Goal: Obtain resource: Obtain resource

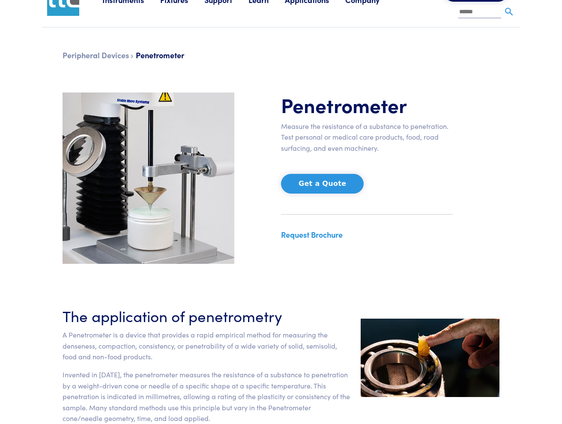
scroll to position [43, 0]
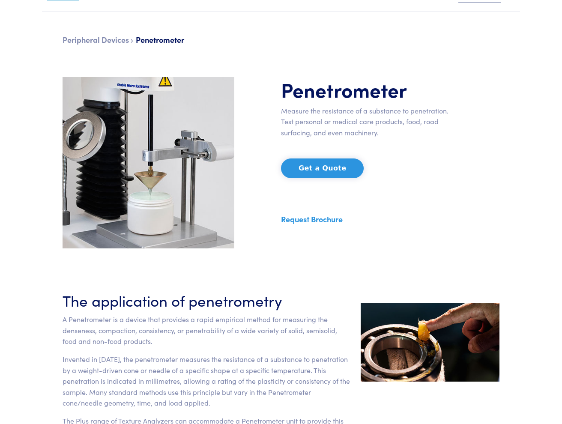
click at [295, 216] on link "Request Brochure" at bounding box center [312, 219] width 62 height 11
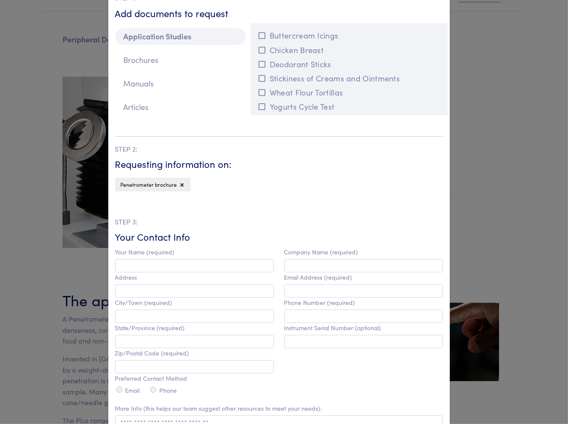
scroll to position [0, 0]
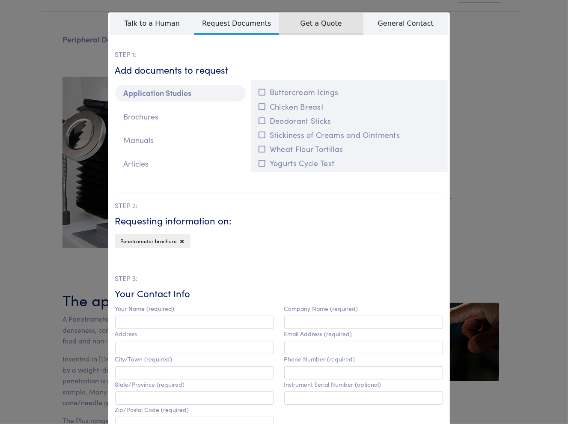
click at [295, 26] on span "Get a Quote" at bounding box center [321, 24] width 85 height 22
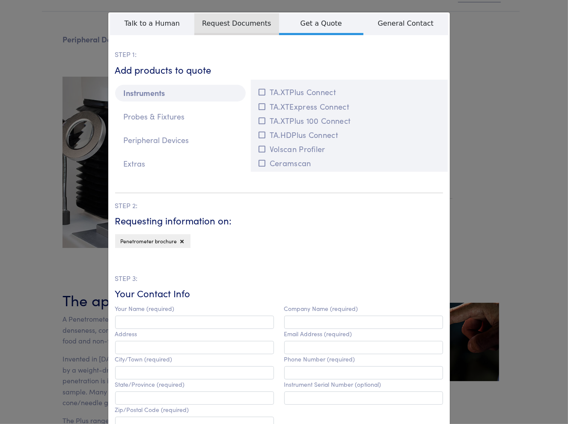
click at [250, 26] on span "Request Documents" at bounding box center [236, 24] width 85 height 22
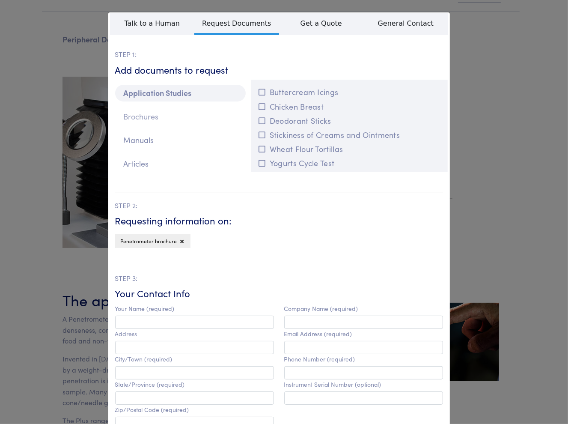
click at [149, 120] on p "Brochures" at bounding box center [180, 116] width 131 height 17
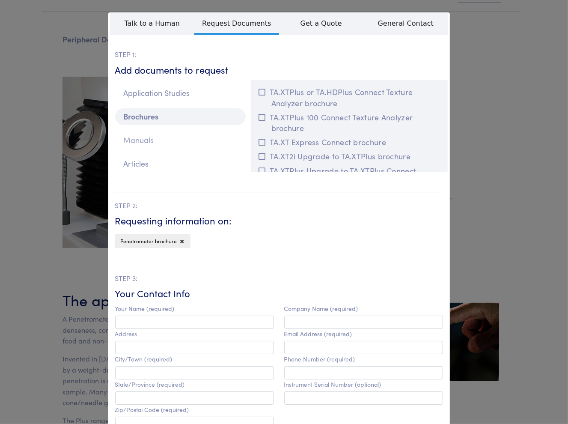
click at [148, 142] on p "Manuals" at bounding box center [180, 140] width 131 height 17
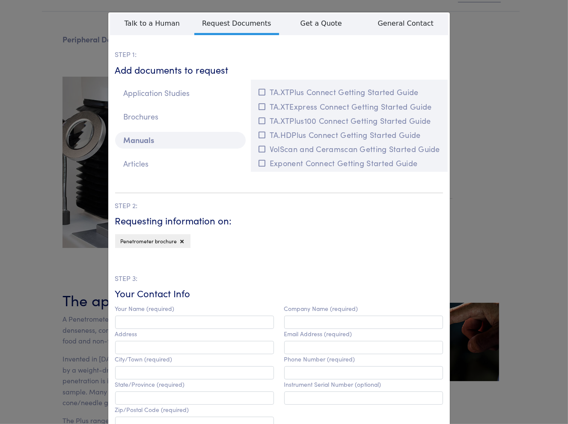
click at [148, 153] on div "Application Studies Brochures Manuals Articles" at bounding box center [180, 129] width 141 height 99
click at [147, 159] on p "Articles" at bounding box center [180, 163] width 131 height 17
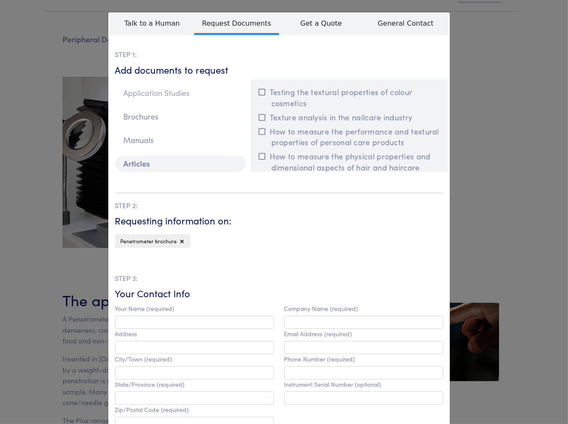
click at [171, 92] on p "Application Studies" at bounding box center [180, 93] width 131 height 17
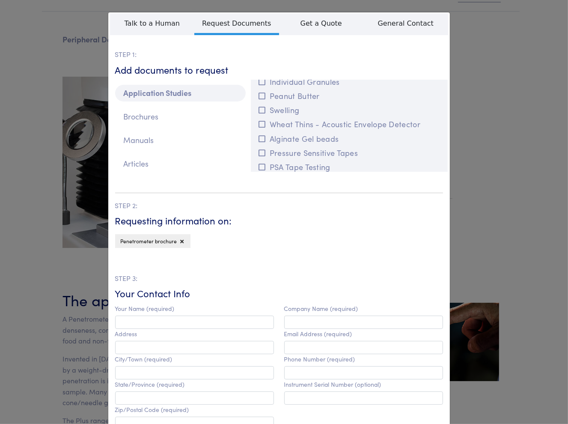
scroll to position [1281, 0]
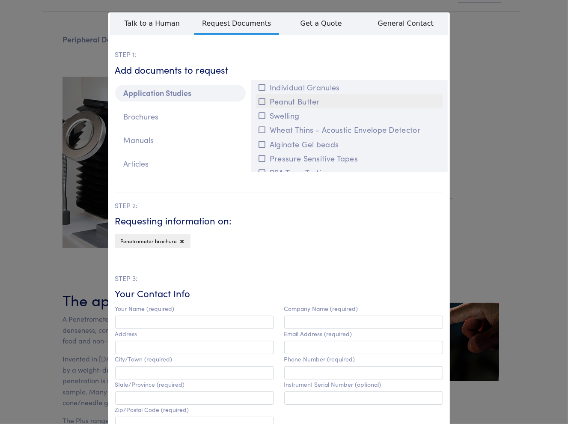
click at [346, 102] on button "Peanut Butter" at bounding box center [349, 101] width 187 height 14
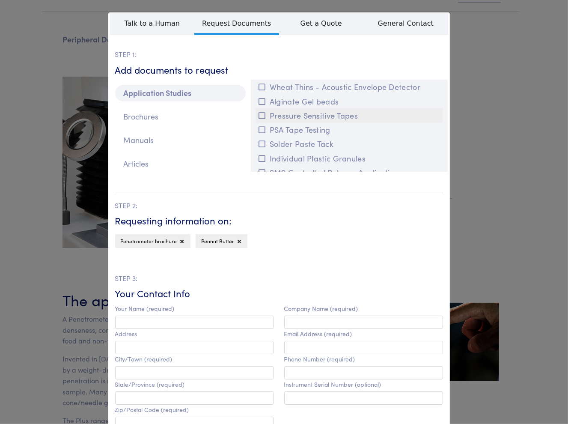
scroll to position [1367, 0]
click at [238, 241] on icon at bounding box center [239, 241] width 3 height 5
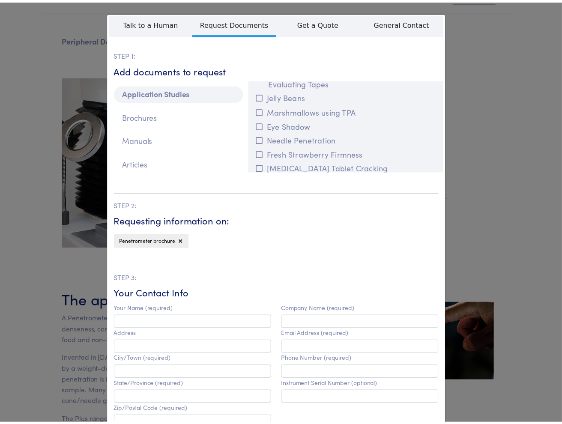
scroll to position [1624, 0]
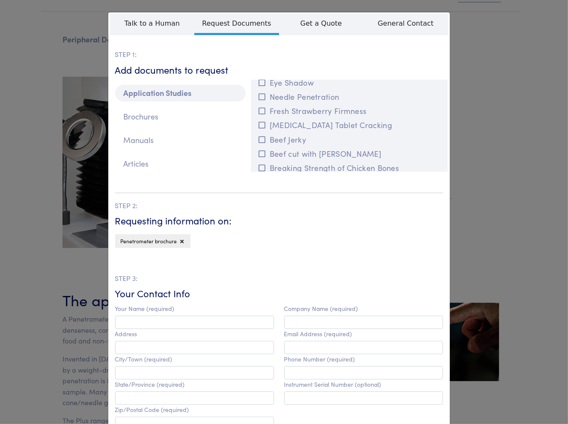
click at [492, 96] on div "**********" at bounding box center [284, 212] width 568 height 424
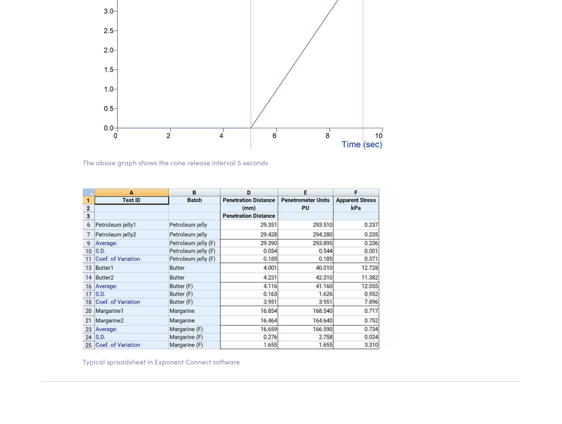
scroll to position [984, 0]
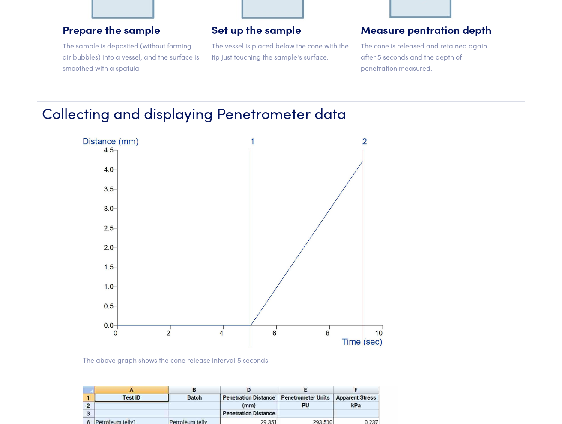
click at [561, 190] on html "Instruments Texture Analyzers Measure any physical product characteristic. TA.X…" at bounding box center [281, 329] width 562 height 2627
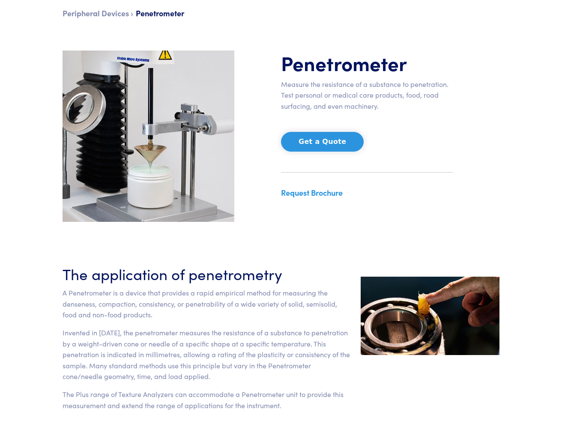
scroll to position [0, 0]
